Goal: Task Accomplishment & Management: Manage account settings

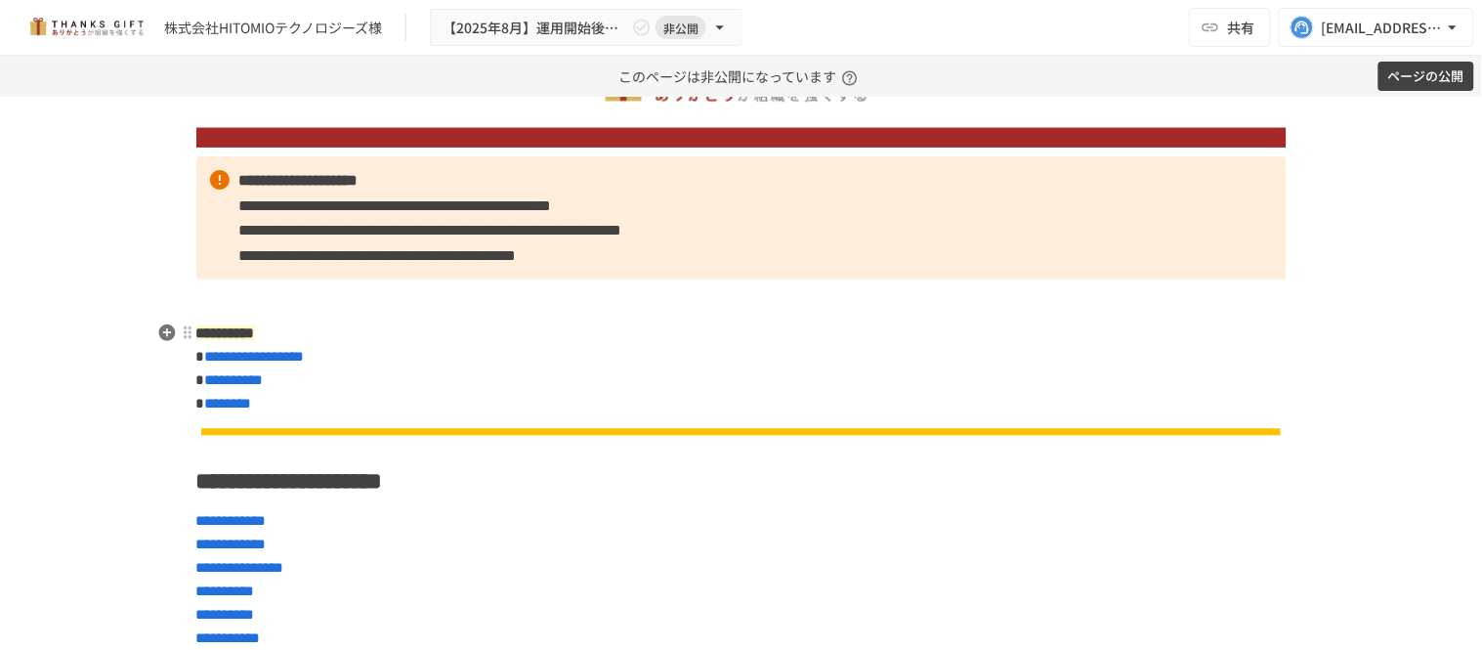
scroll to position [217, 0]
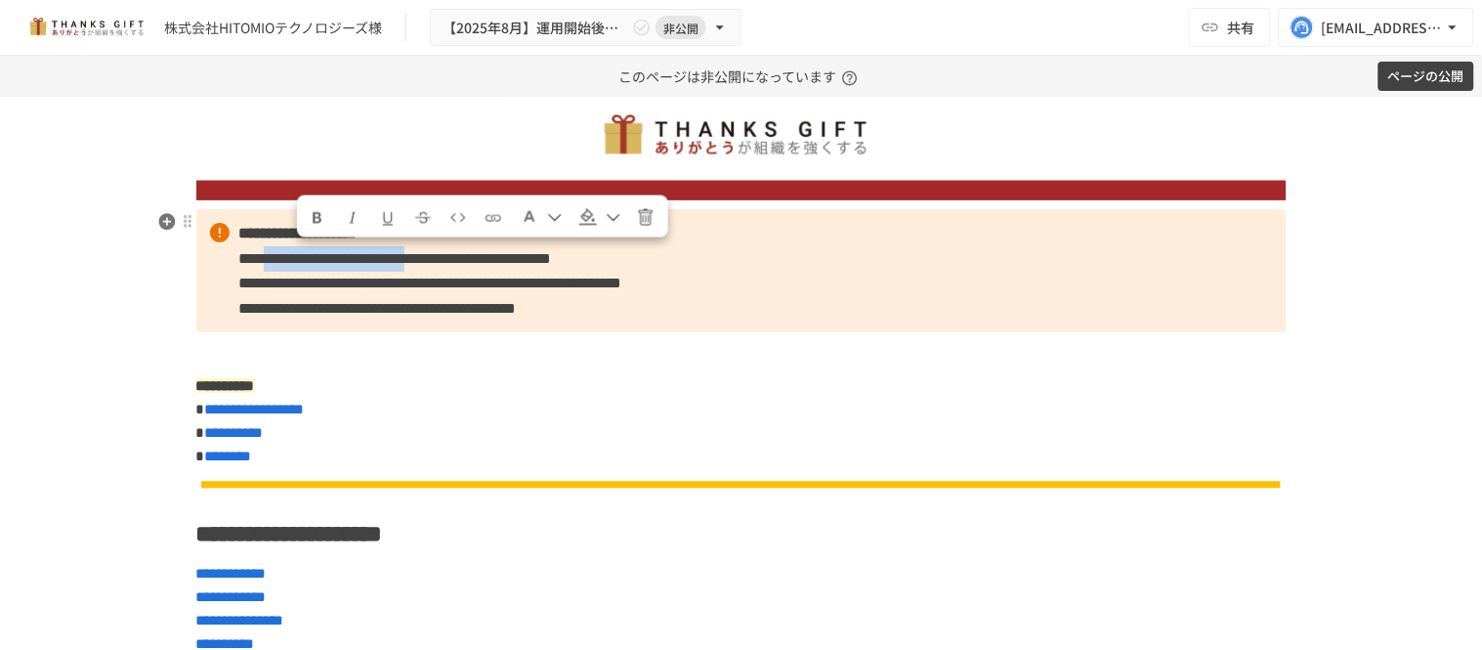
drag, startPoint x: 294, startPoint y: 258, endPoint x: 541, endPoint y: 258, distance: 247.1
click at [541, 258] on span "**********" at bounding box center [395, 258] width 313 height 15
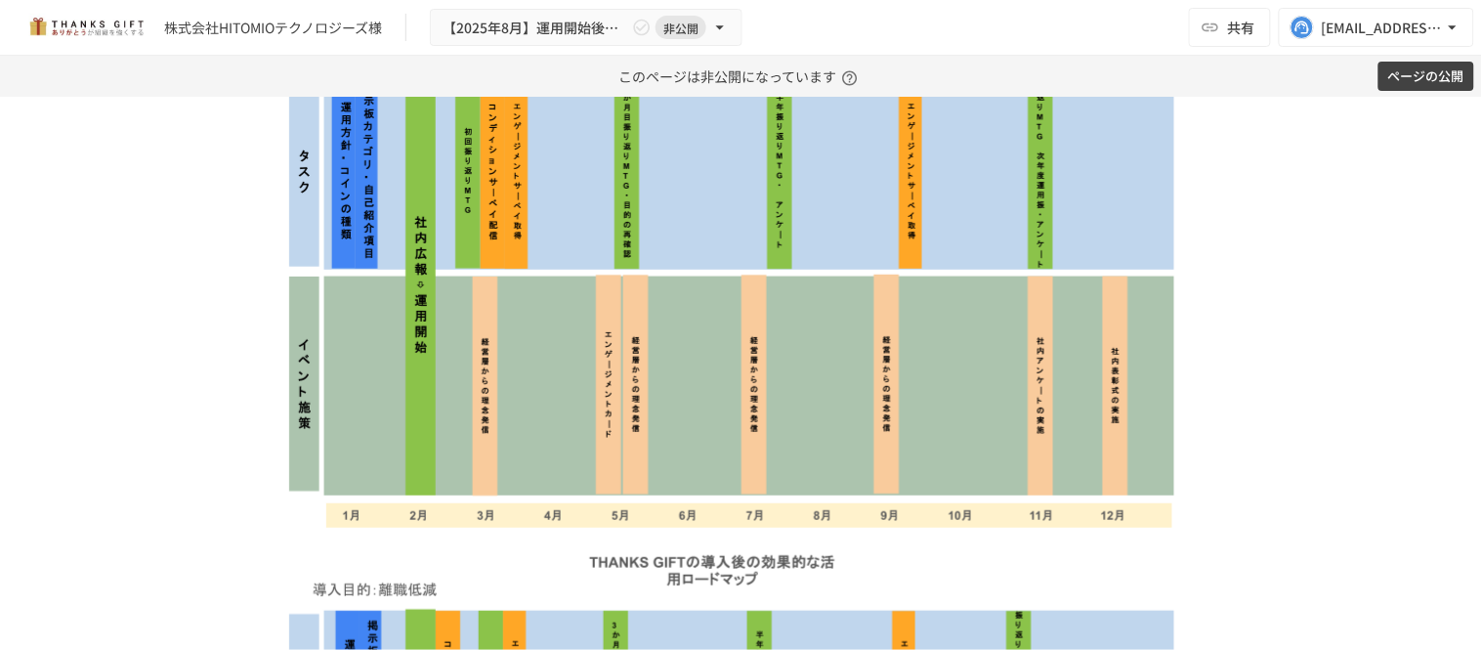
scroll to position [2604, 0]
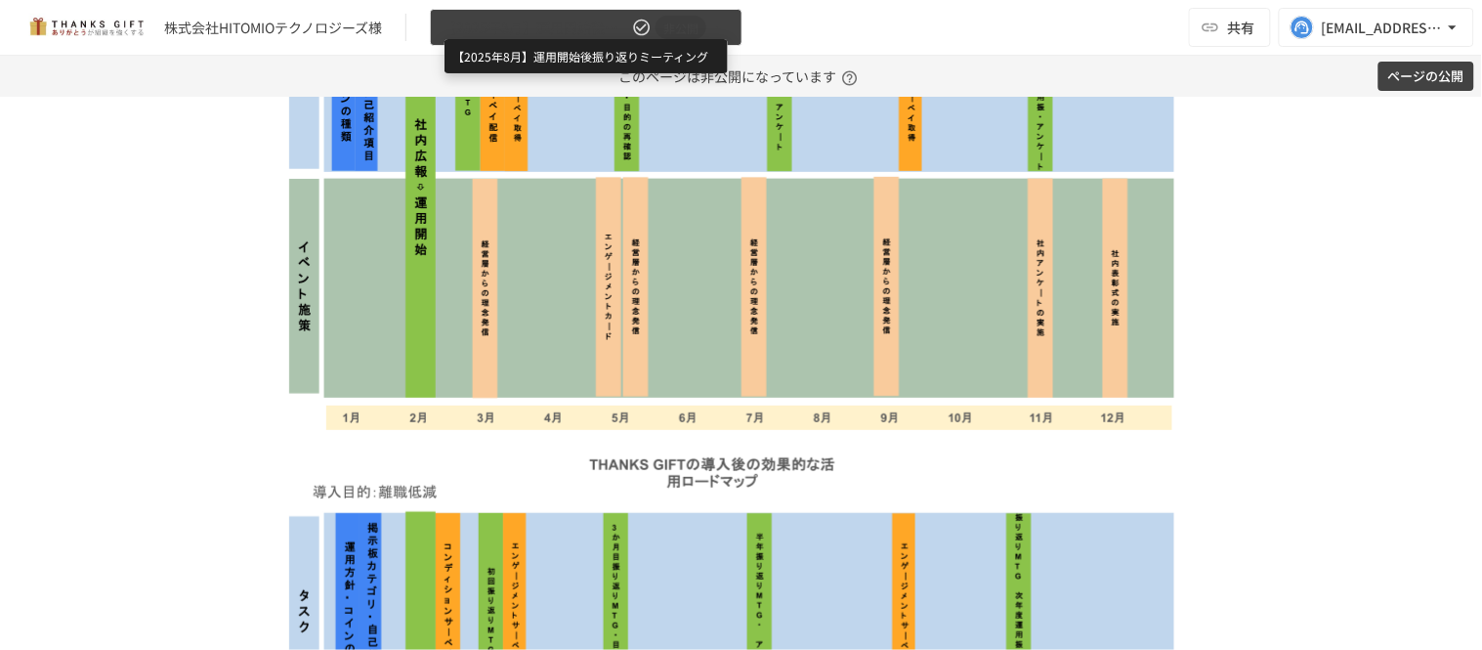
click at [523, 29] on span "【2025年8月】運用開始後振り返りミーティング" at bounding box center [535, 28] width 186 height 24
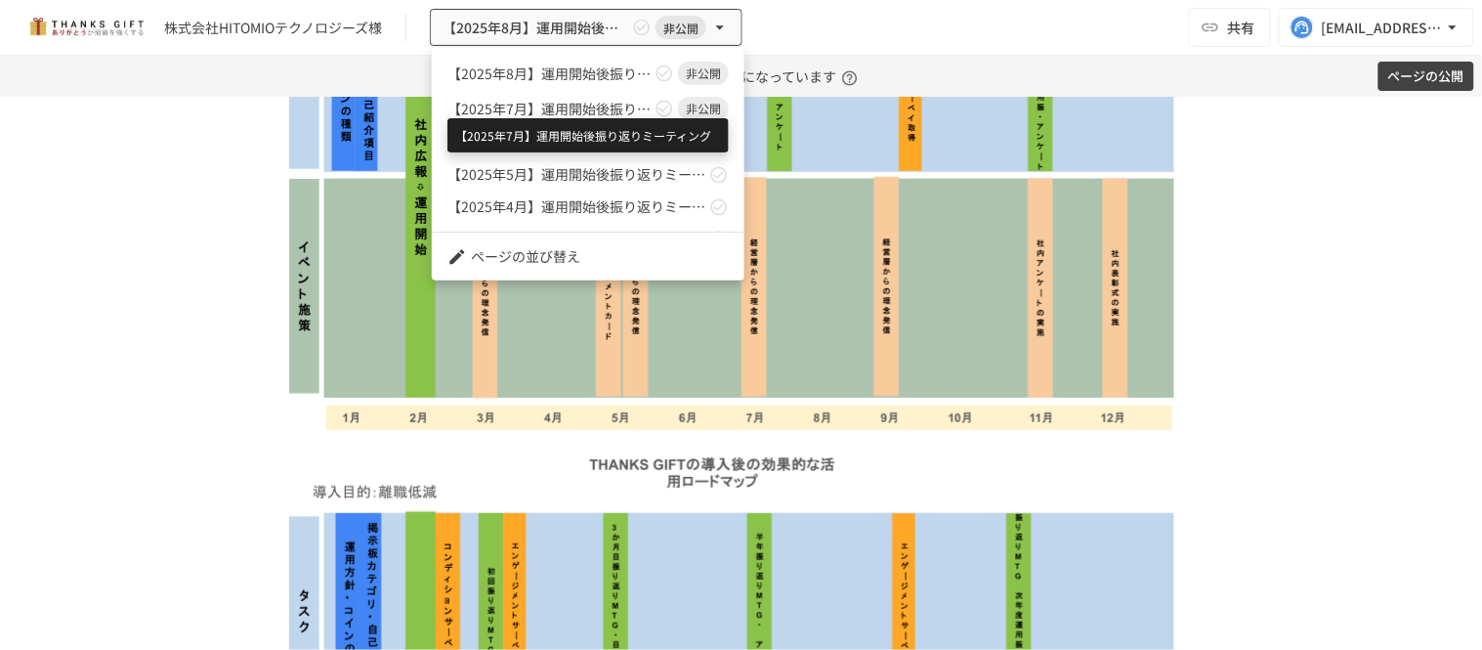
click at [553, 100] on span "【2025年7月】運用開始後振り返りミーティング" at bounding box center [548, 109] width 203 height 21
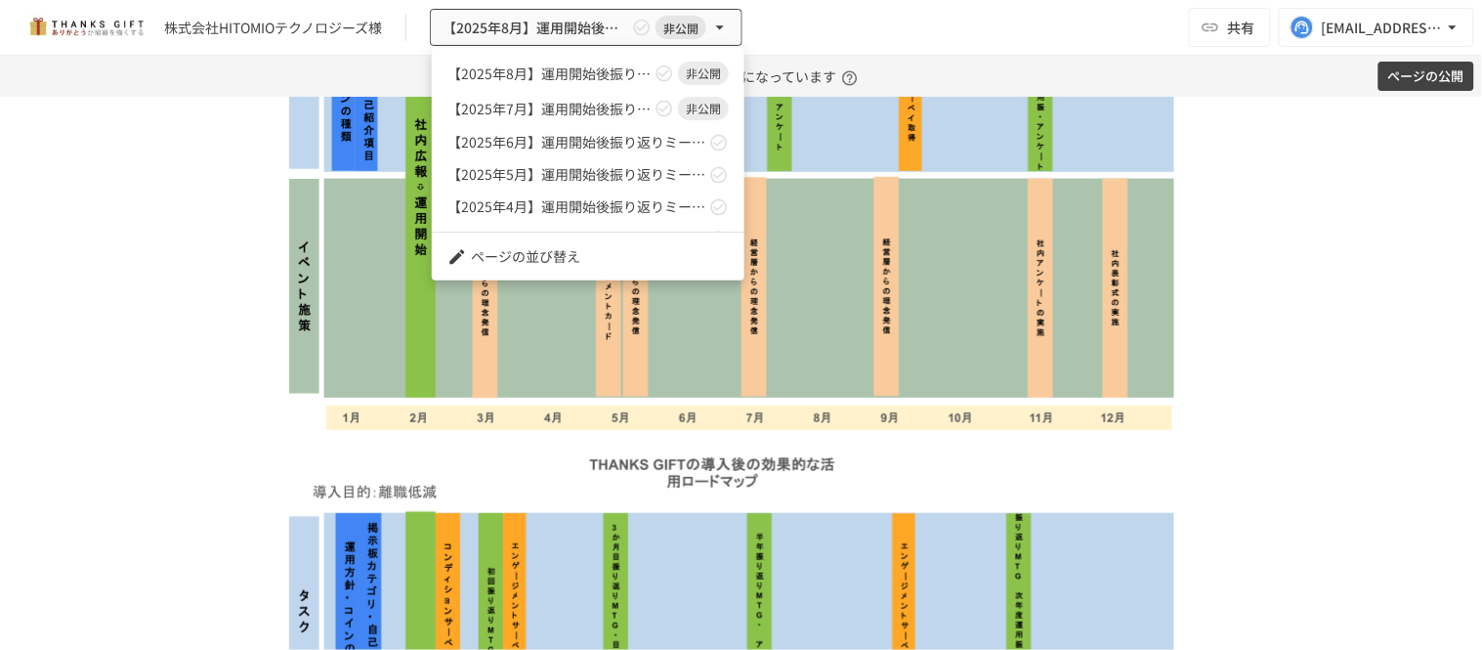
click at [423, 391] on div at bounding box center [741, 325] width 1482 height 650
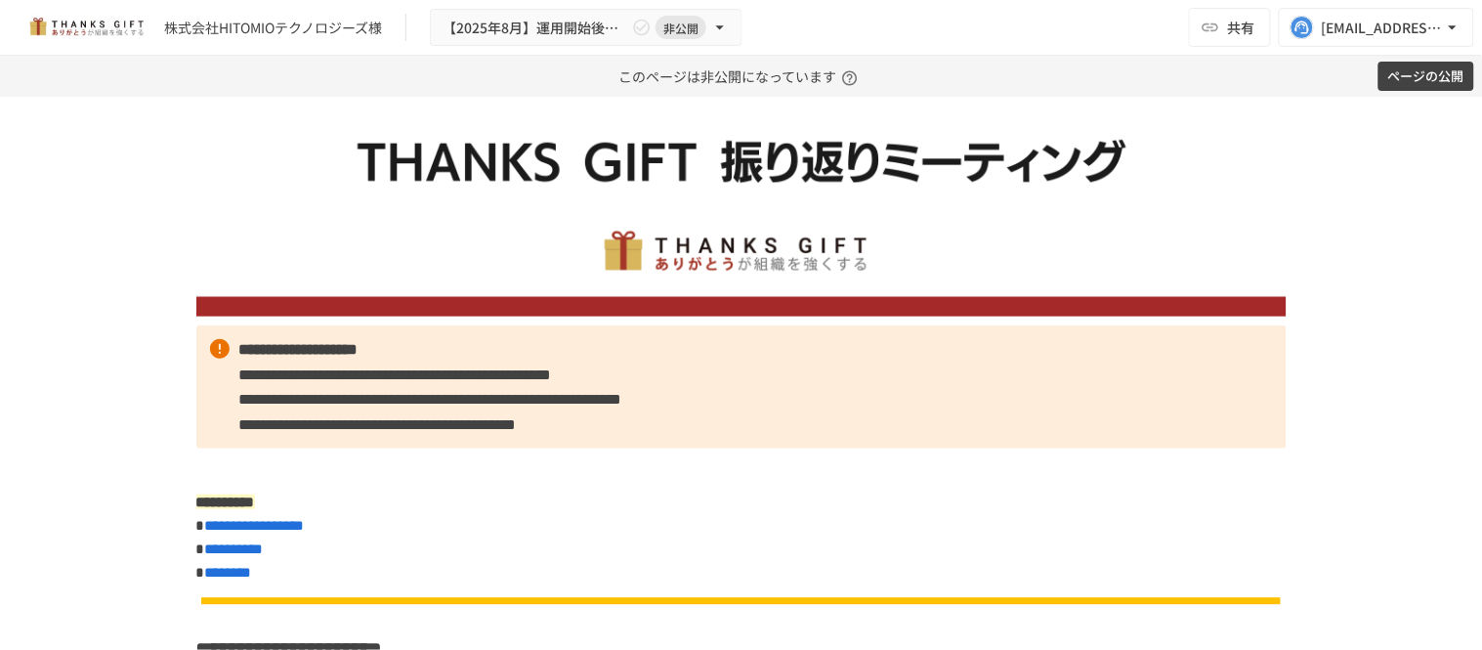
scroll to position [0, 0]
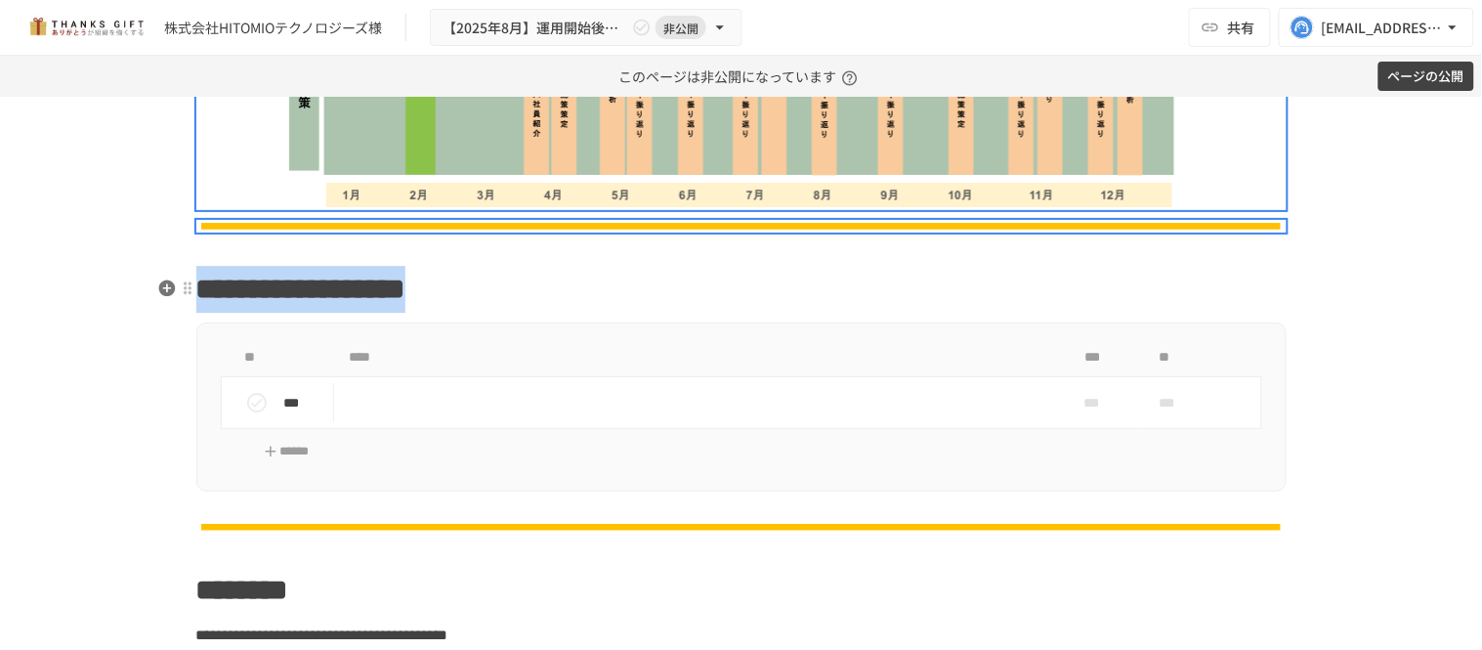
drag, startPoint x: 242, startPoint y: 460, endPoint x: 804, endPoint y: 297, distance: 584.8
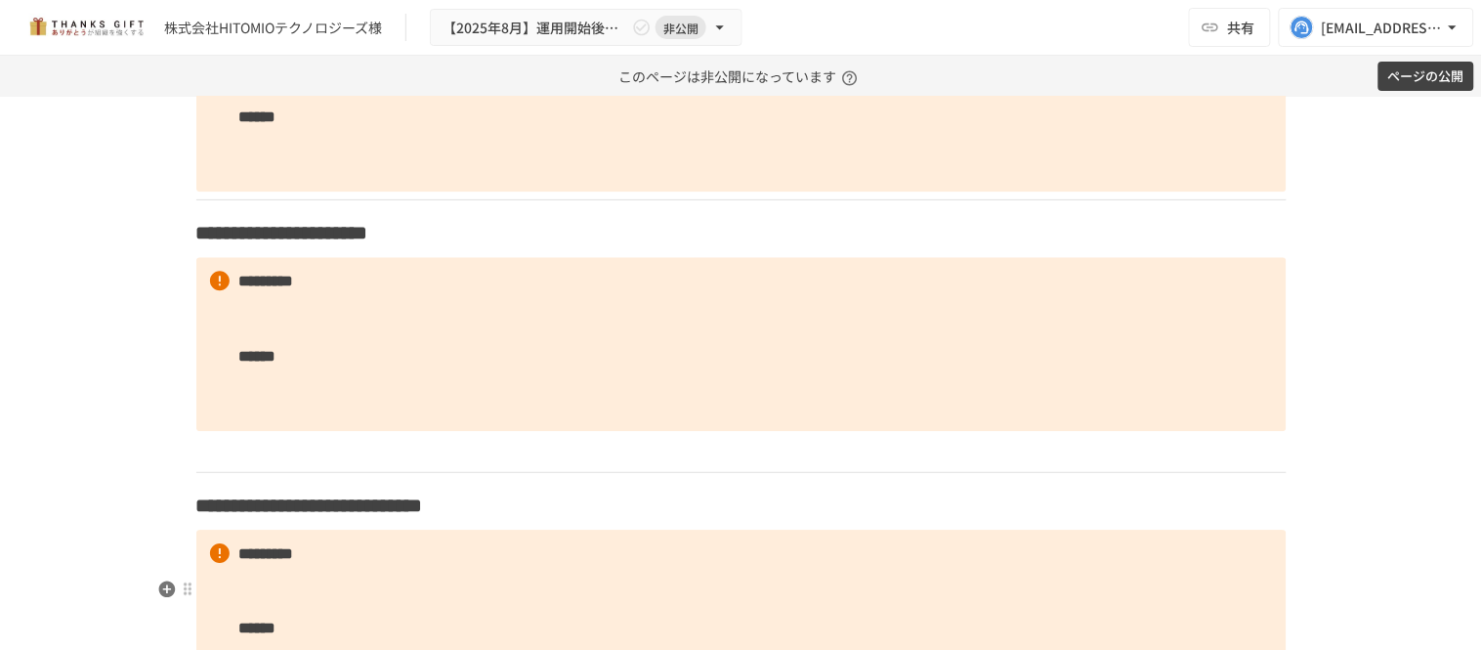
scroll to position [2997, 0]
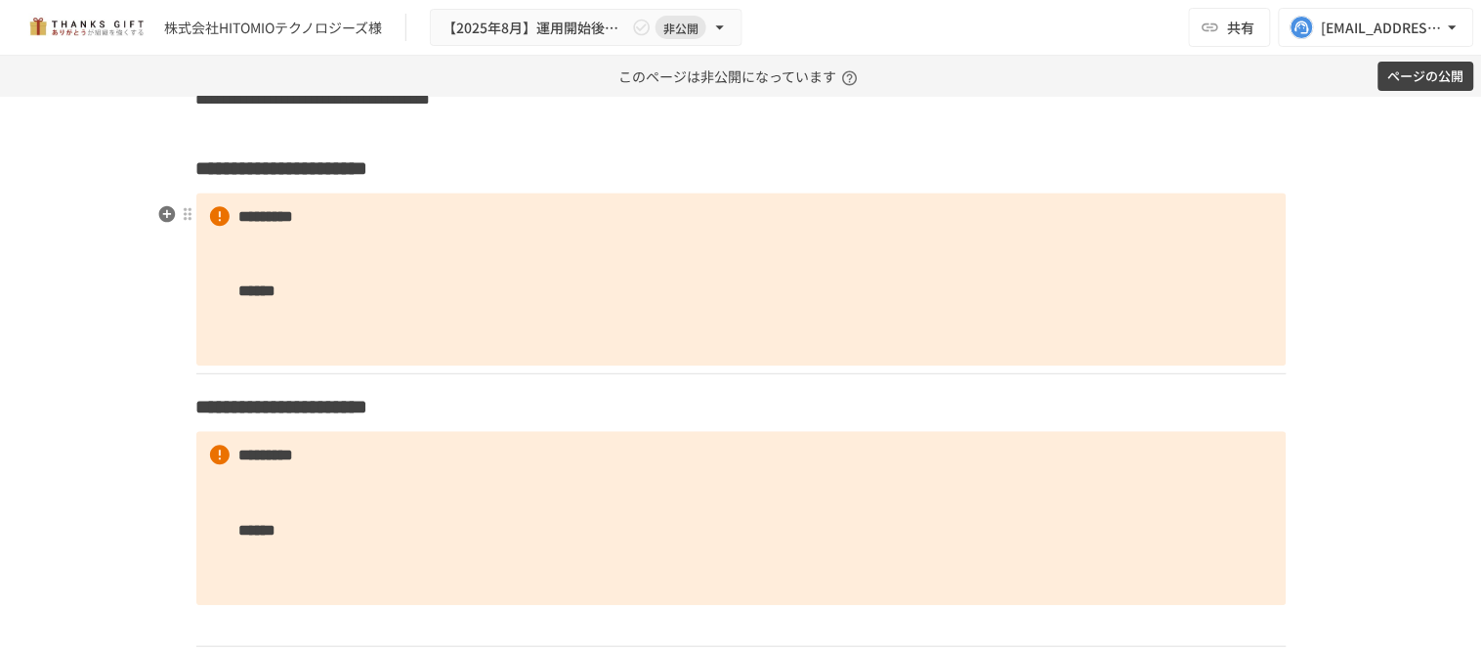
drag, startPoint x: 598, startPoint y: 217, endPoint x: 561, endPoint y: 506, distance: 291.5
click at [598, 185] on h3 "**********" at bounding box center [741, 167] width 1090 height 33
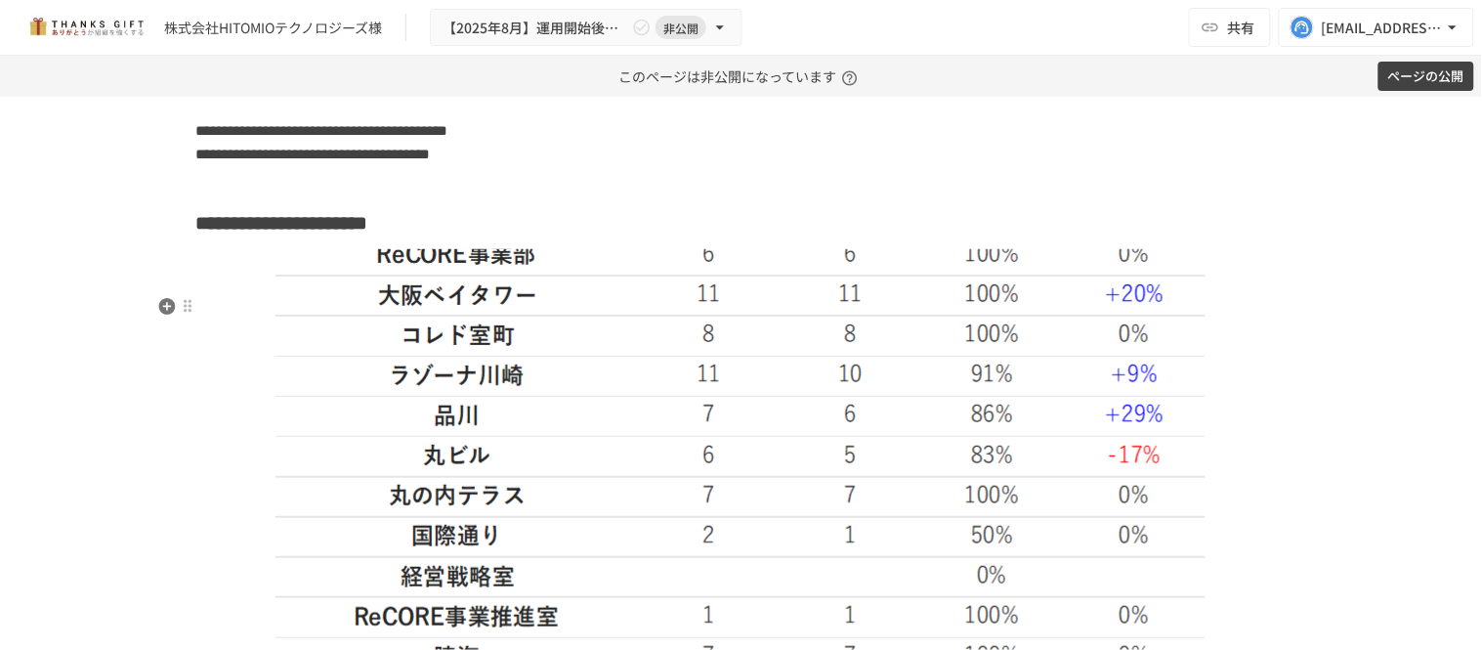
scroll to position [2888, 0]
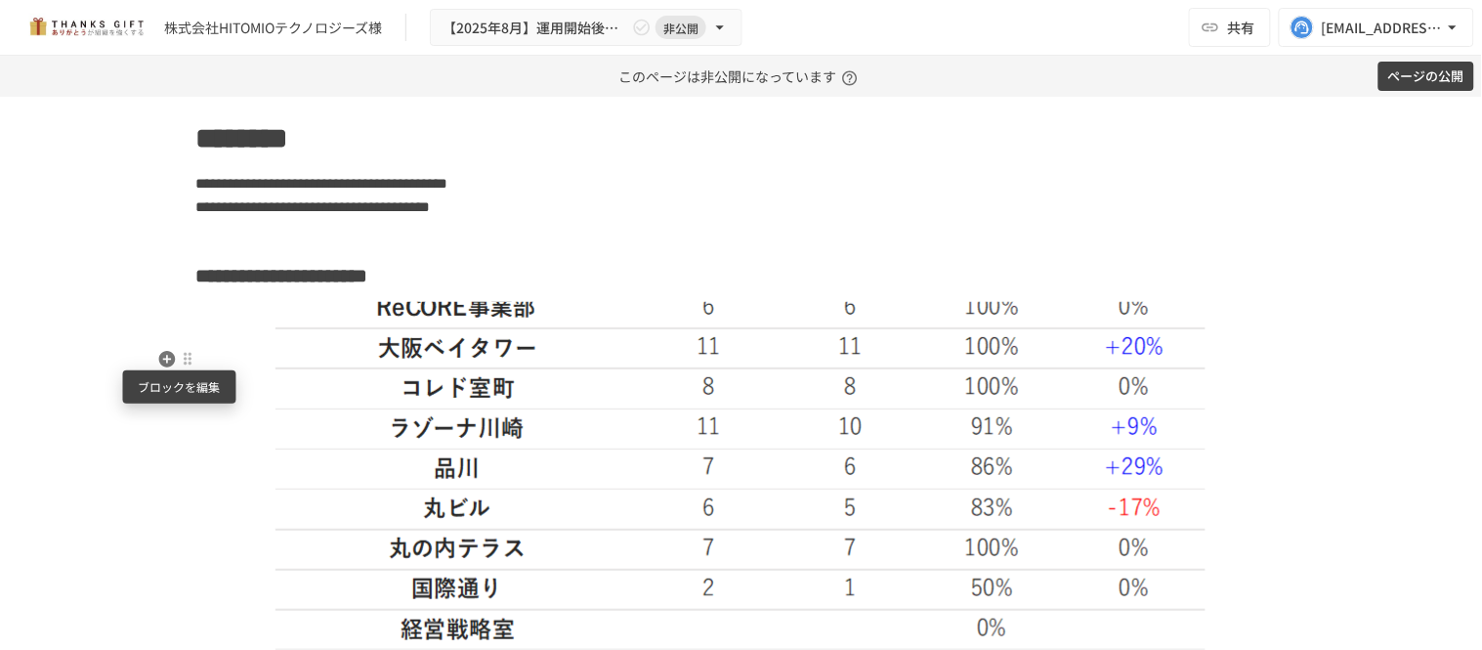
click at [180, 357] on div at bounding box center [188, 360] width 16 height 16
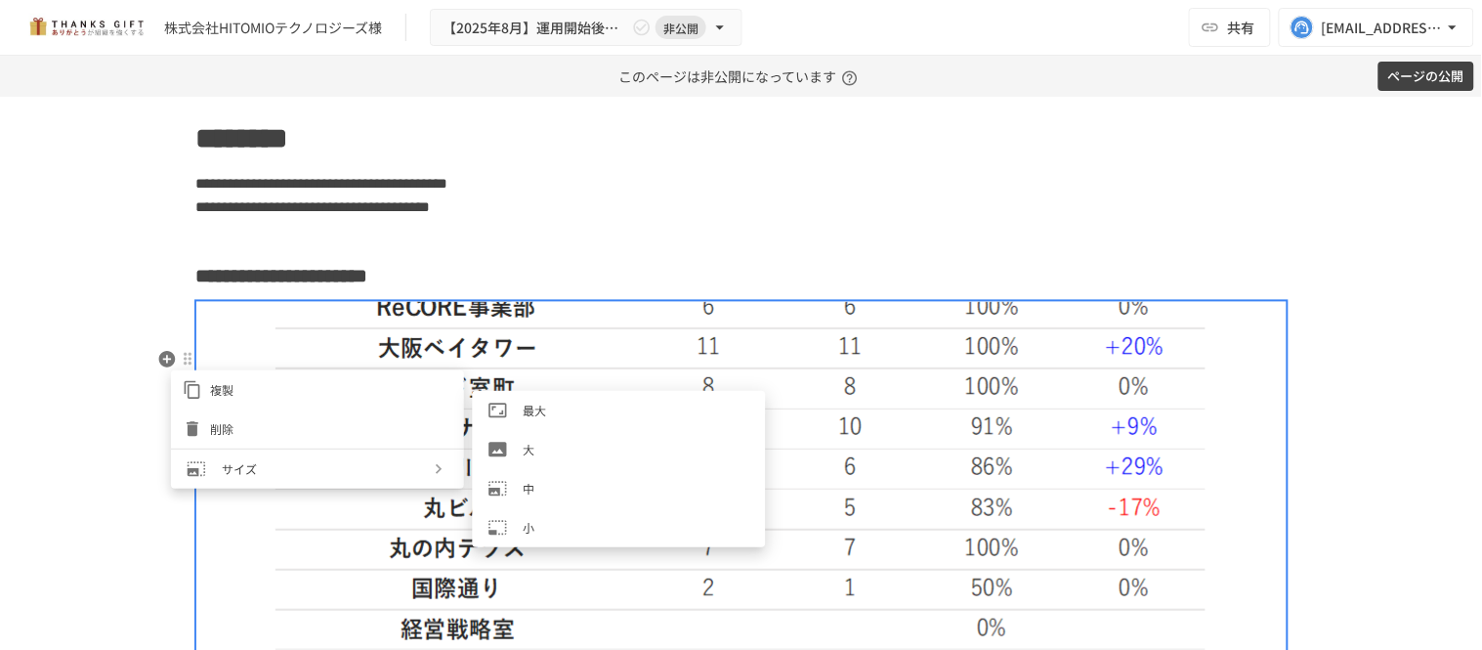
click at [257, 459] on span "サイズ" at bounding box center [325, 468] width 207 height 19
click at [506, 480] on icon at bounding box center [498, 489] width 20 height 20
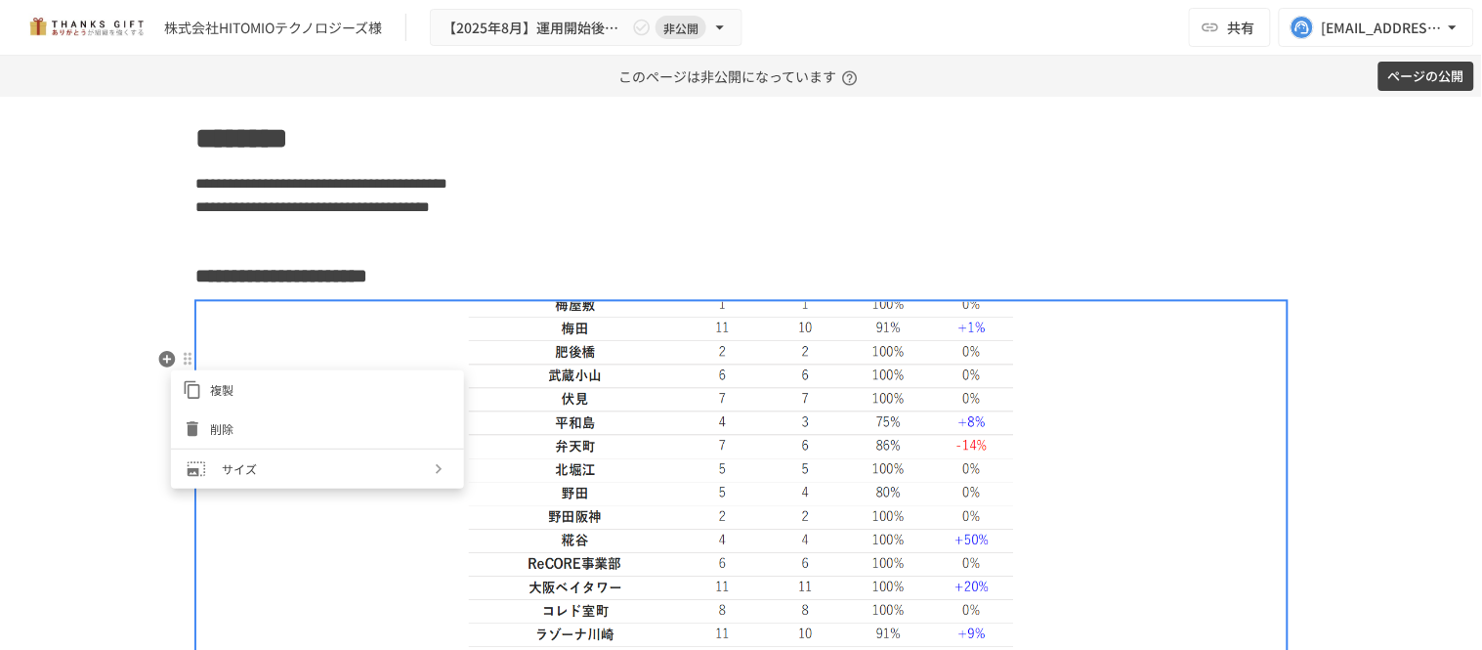
click at [424, 528] on div at bounding box center [741, 325] width 1482 height 650
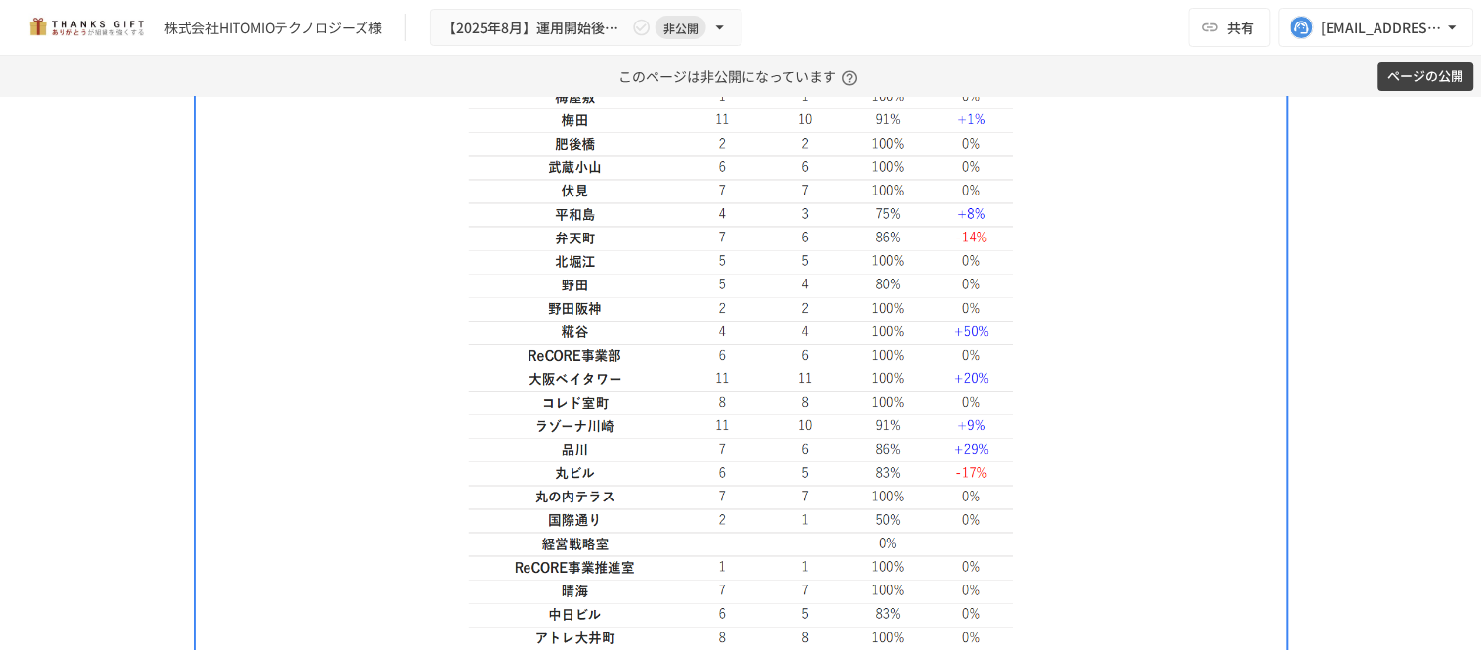
scroll to position [3215, 0]
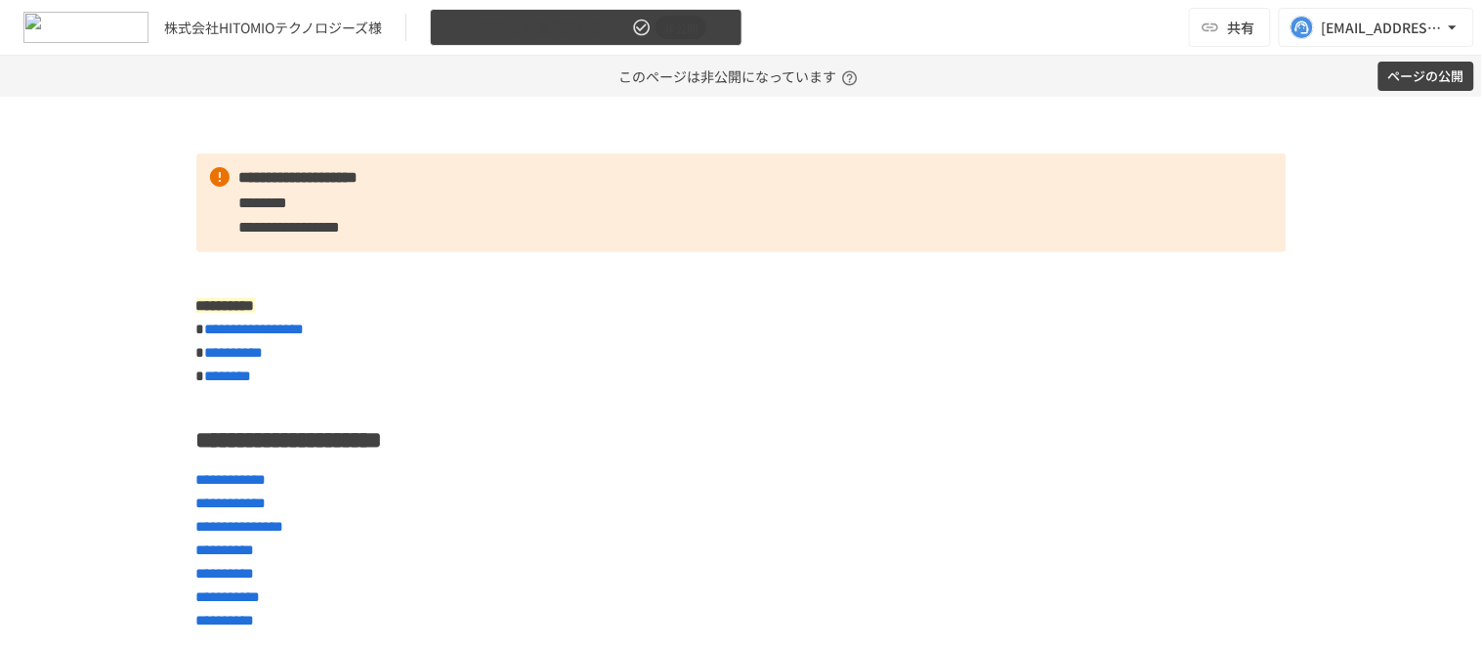
click at [500, 2] on div "株式会社HITOMIOテクノロジーズ様 【[DATE]】運用開始後振り返りミーティング 非公開 共有 [EMAIL_ADDRESS][DOMAIN_NAME]" at bounding box center [741, 28] width 1482 height 56
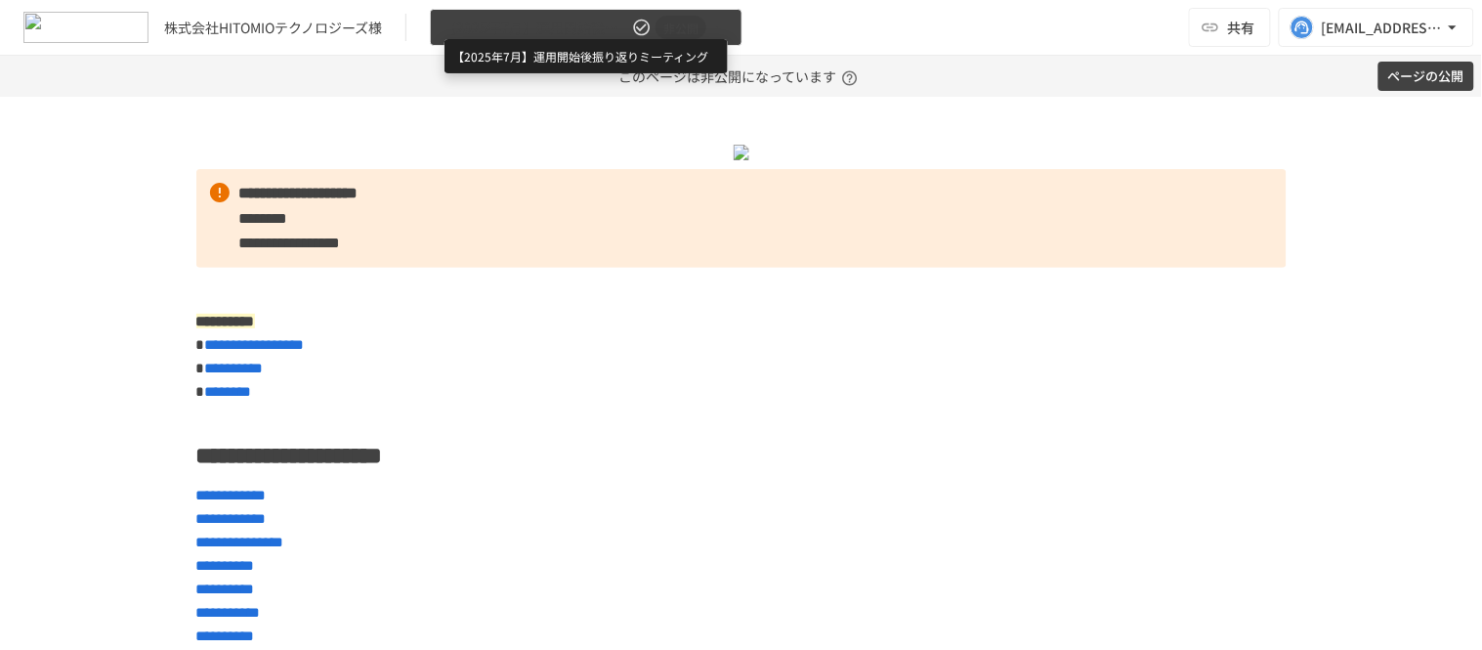
click at [503, 21] on span "【2025年7月】運用開始後振り返りミーティング" at bounding box center [535, 28] width 186 height 24
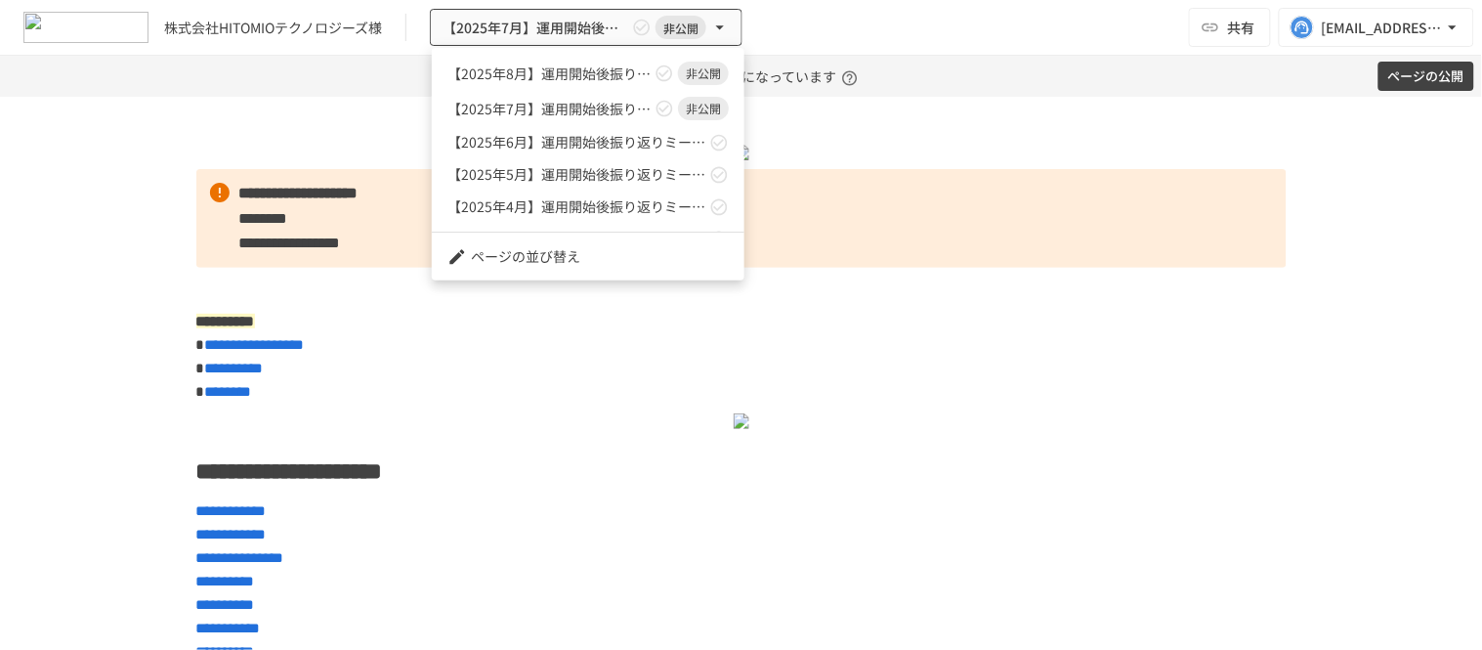
click at [1422, 81] on div at bounding box center [741, 325] width 1482 height 650
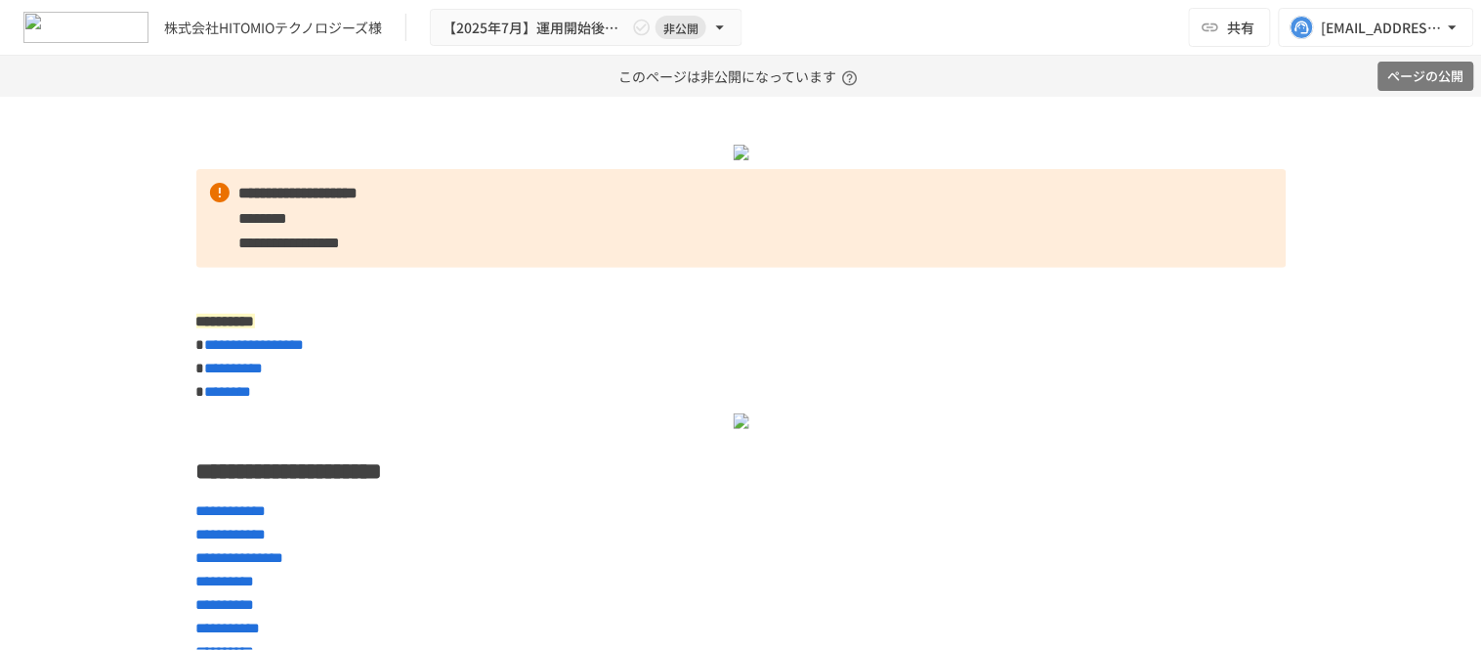
click at [1414, 90] on button "ページの公開" at bounding box center [1426, 77] width 96 height 30
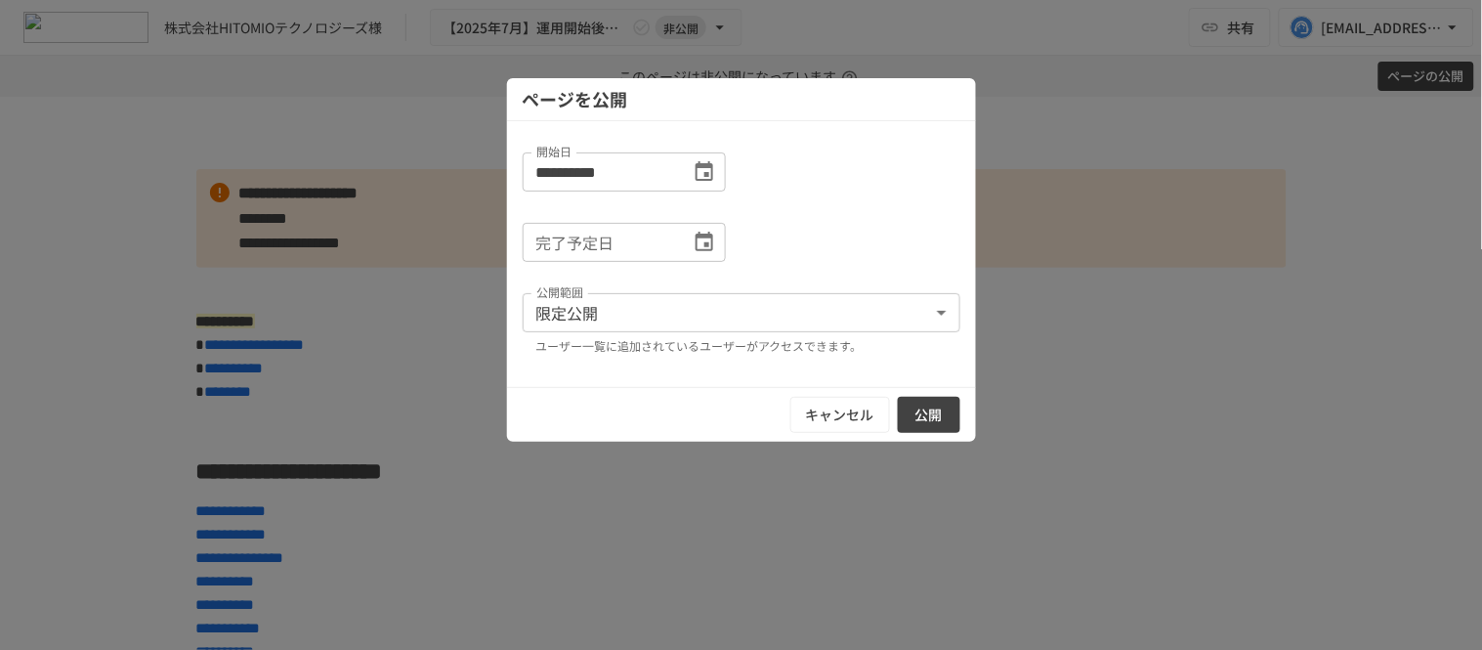
click at [924, 406] on button "公開" at bounding box center [929, 415] width 63 height 36
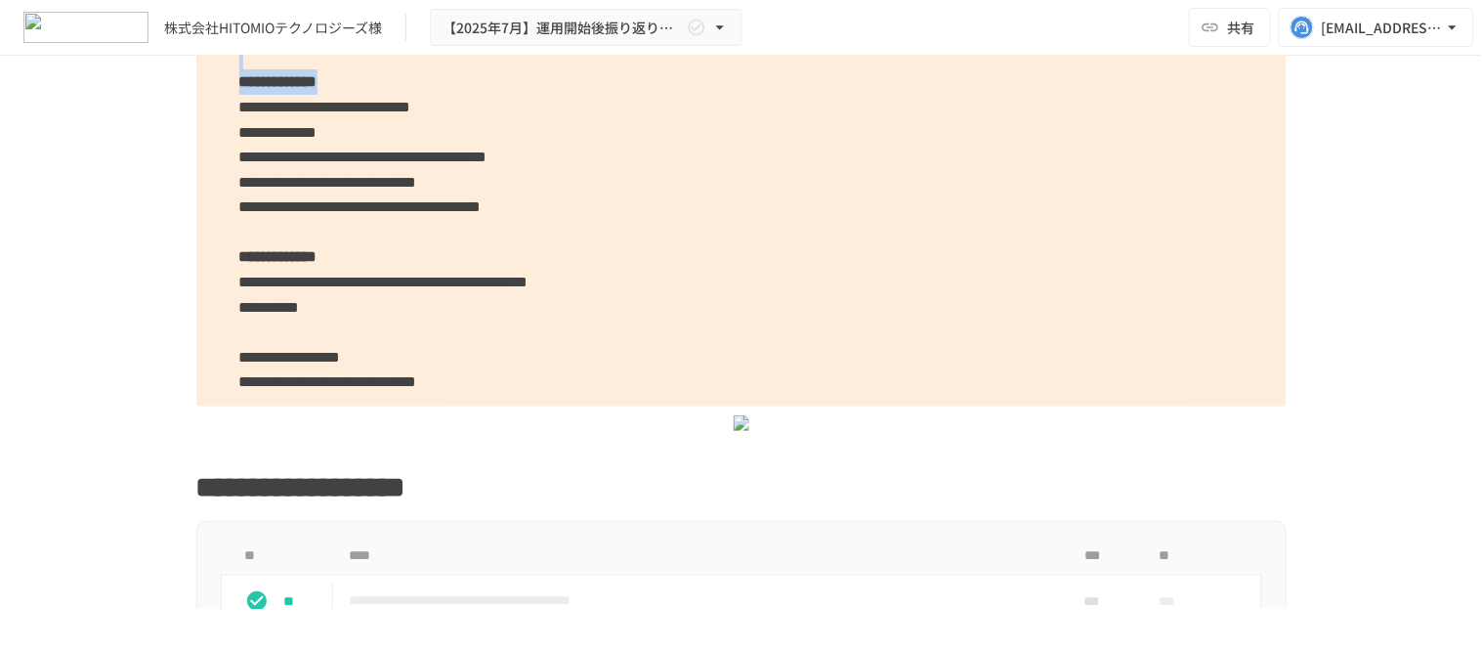
scroll to position [2496, 0]
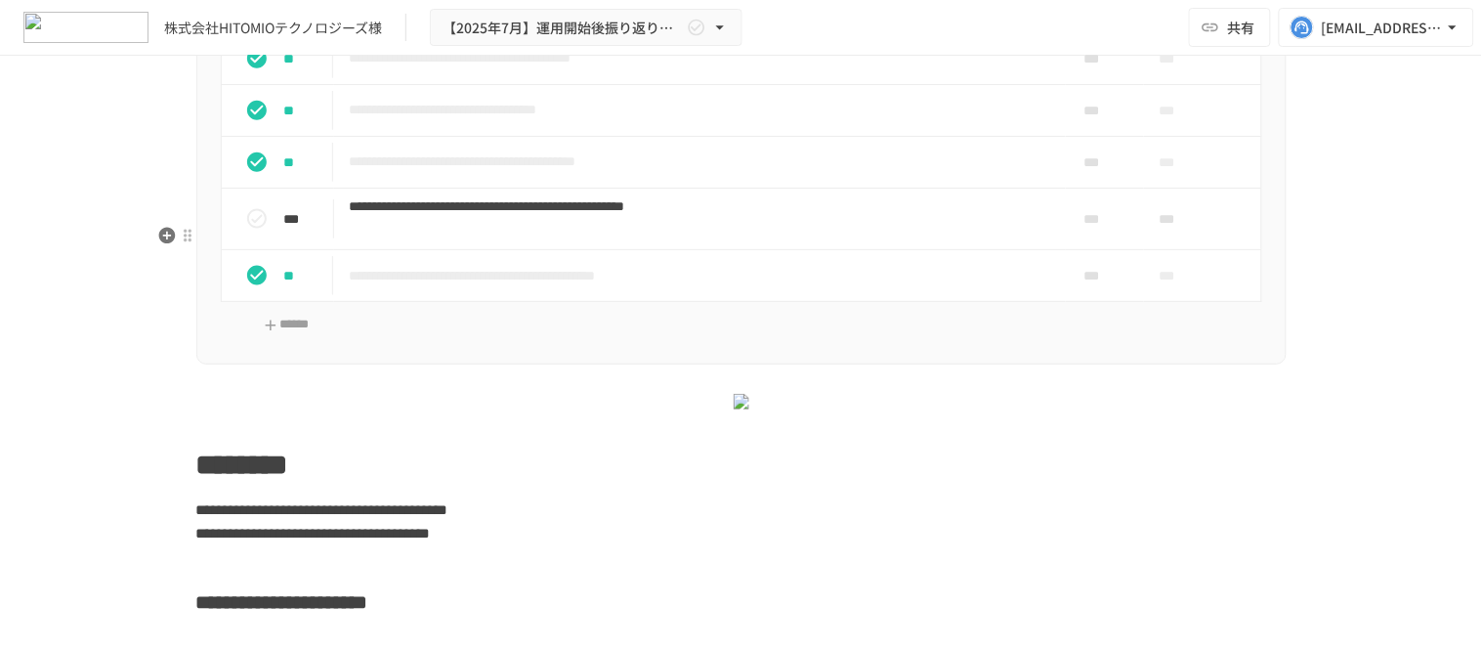
drag, startPoint x: 244, startPoint y: 303, endPoint x: 783, endPoint y: 206, distance: 547.8
copy div "**********"
